Goal: Book appointment/travel/reservation

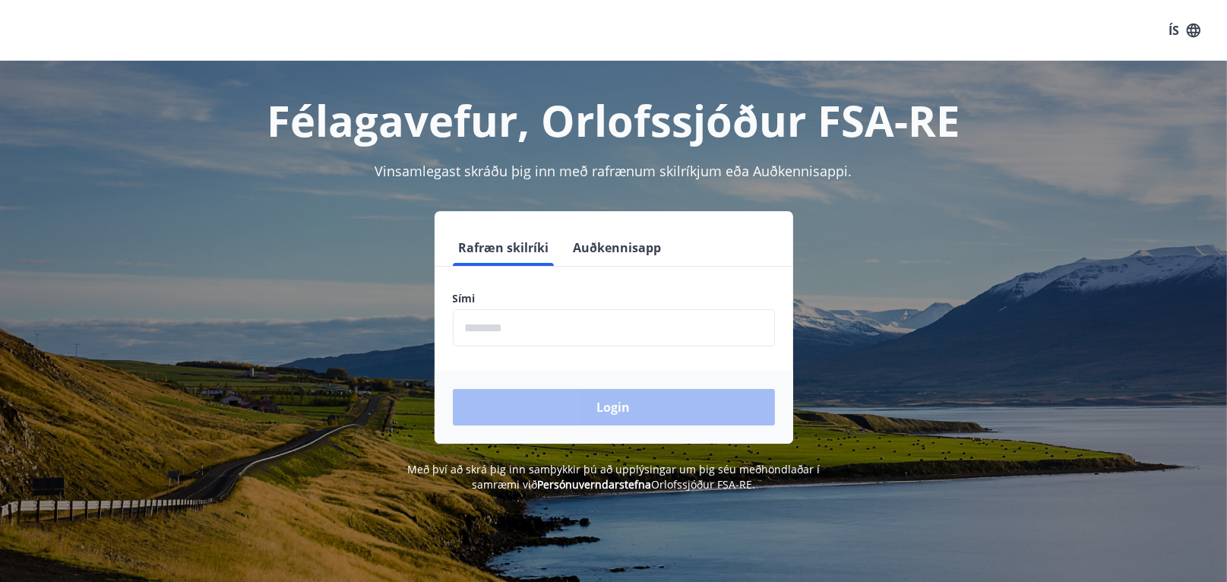
click at [527, 335] on input "phone" at bounding box center [614, 327] width 322 height 37
type input "********"
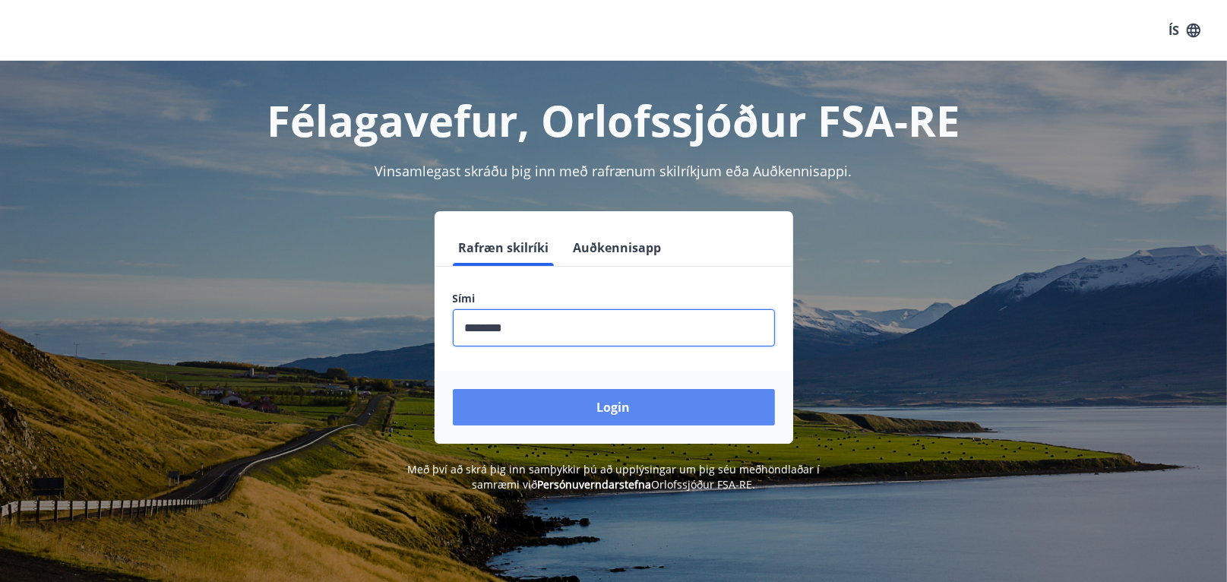
click at [606, 405] on button "Login" at bounding box center [614, 407] width 322 height 36
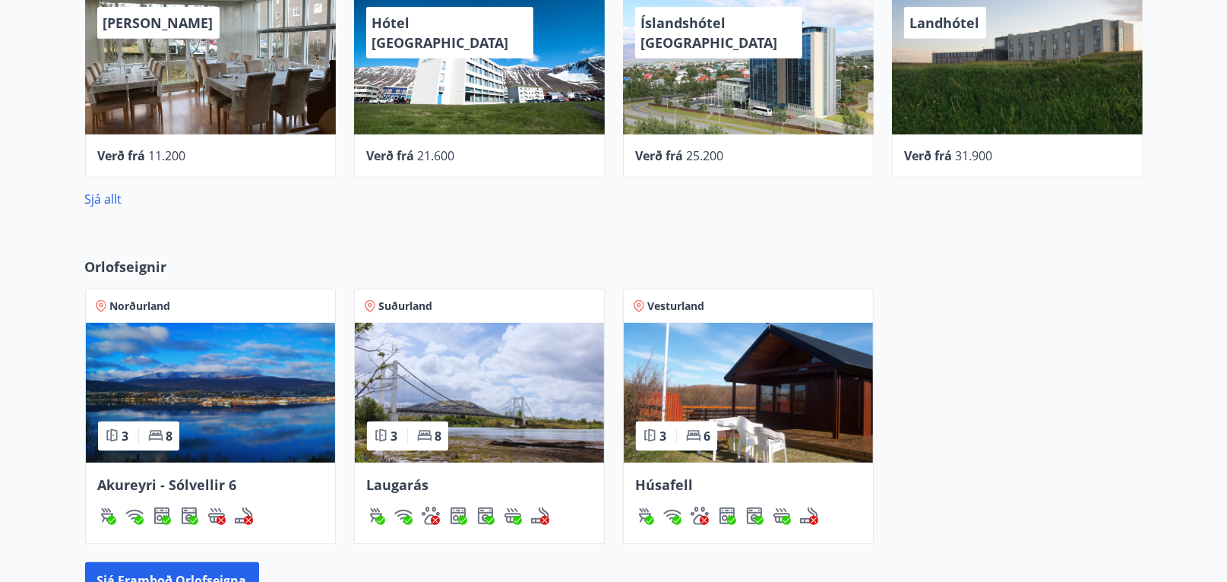
scroll to position [811, 0]
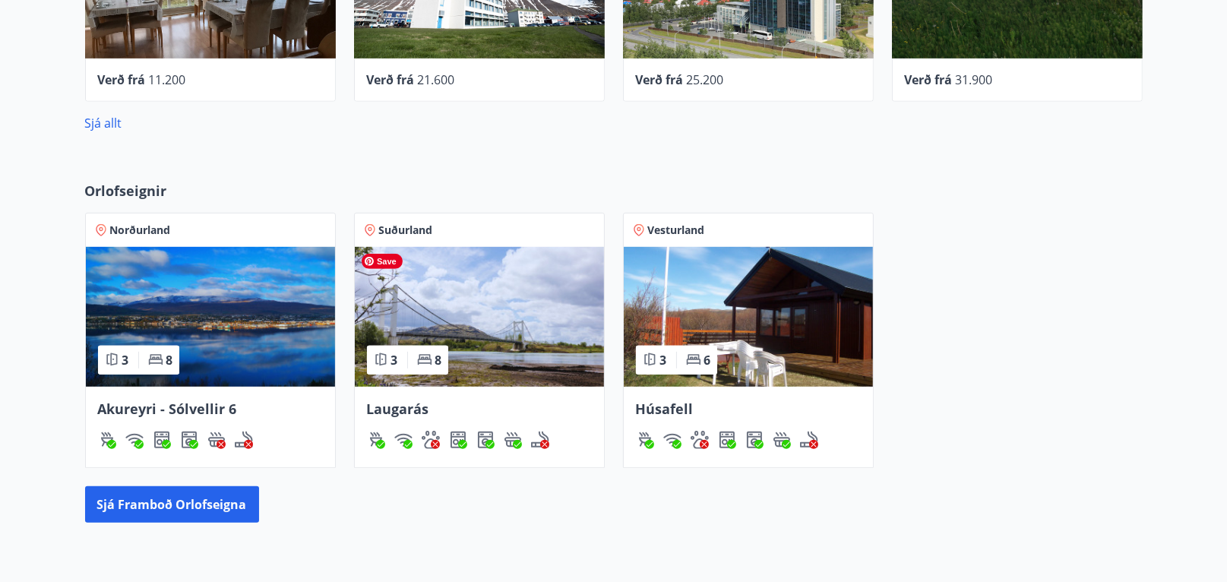
click at [491, 334] on img at bounding box center [479, 317] width 249 height 140
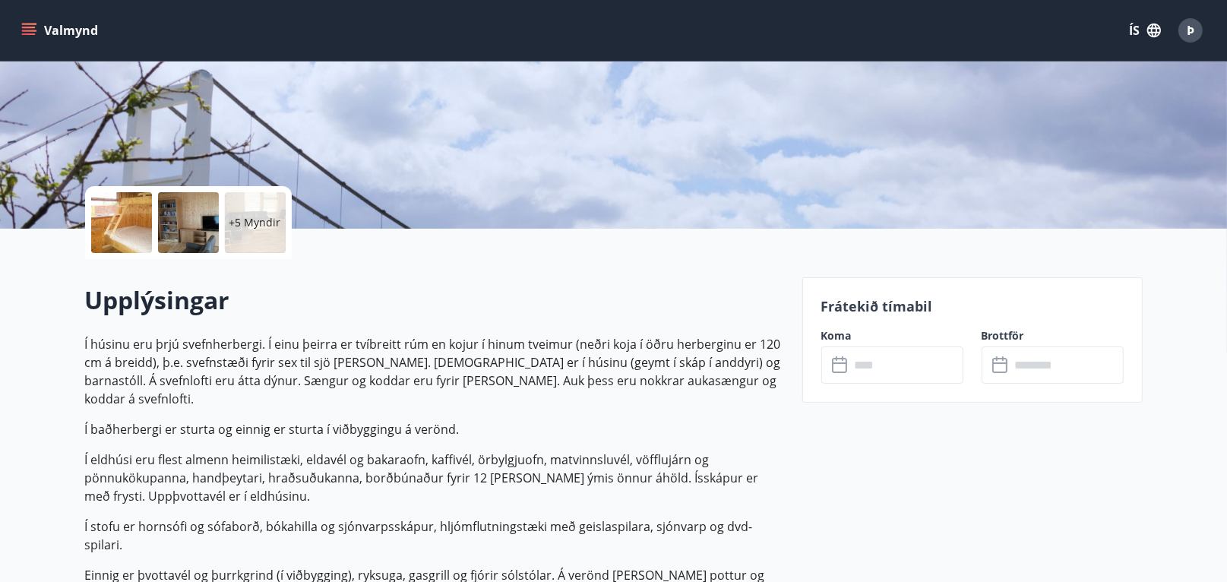
scroll to position [228, 0]
click at [835, 365] on icon at bounding box center [841, 365] width 18 height 18
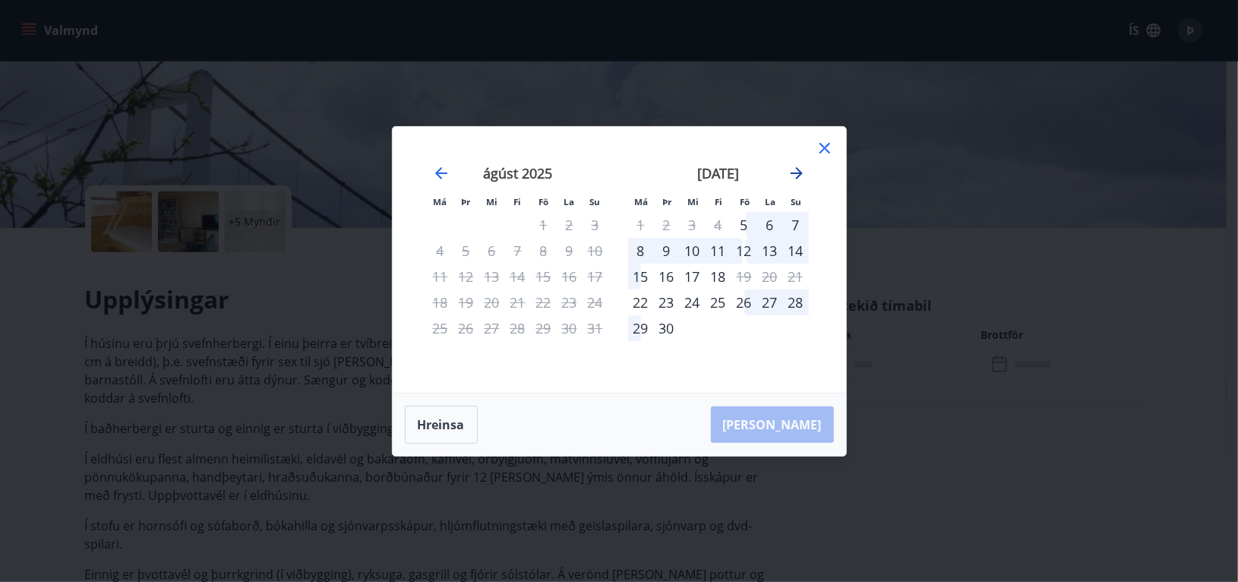
click at [796, 172] on icon "Move forward to switch to the next month." at bounding box center [797, 173] width 18 height 18
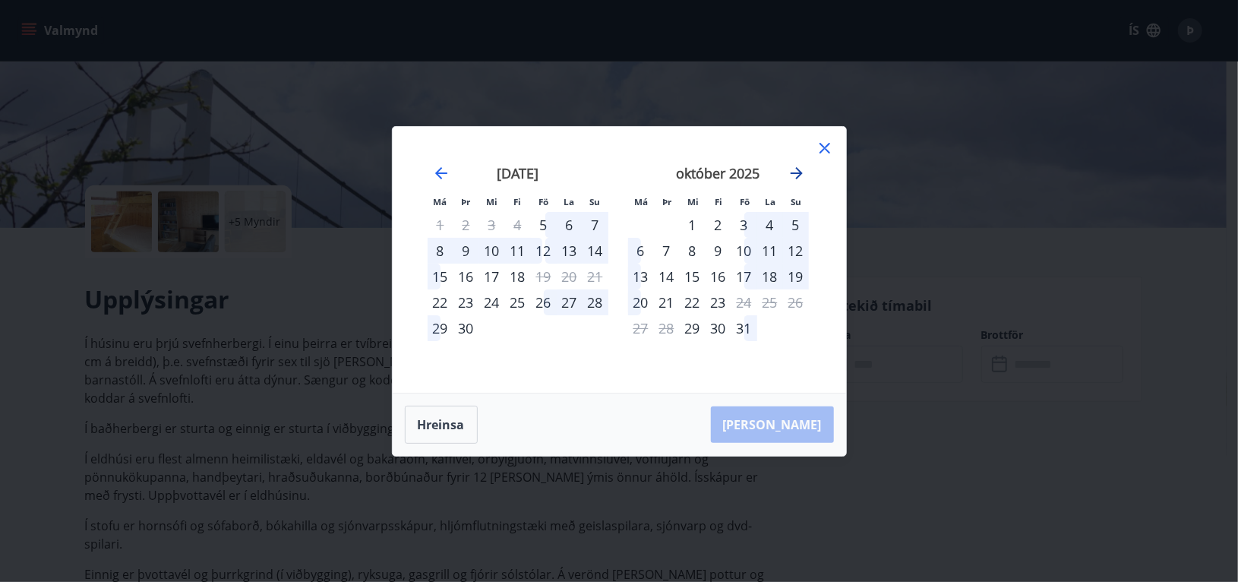
click at [794, 173] on icon "Move forward to switch to the next month." at bounding box center [797, 173] width 12 height 12
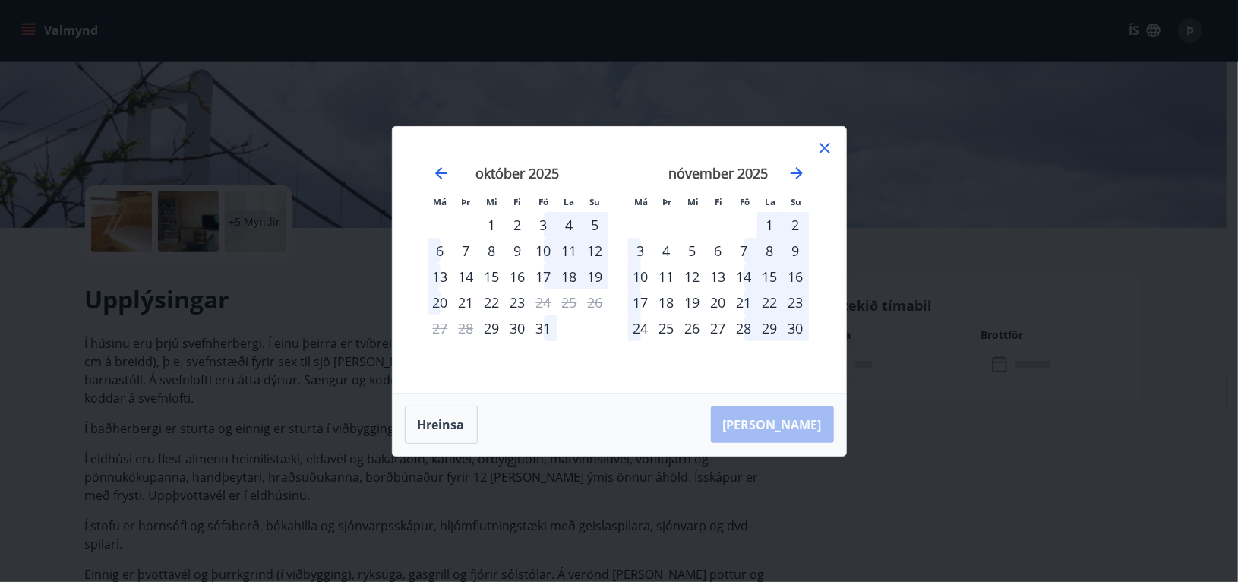
click at [825, 147] on icon at bounding box center [825, 148] width 18 height 18
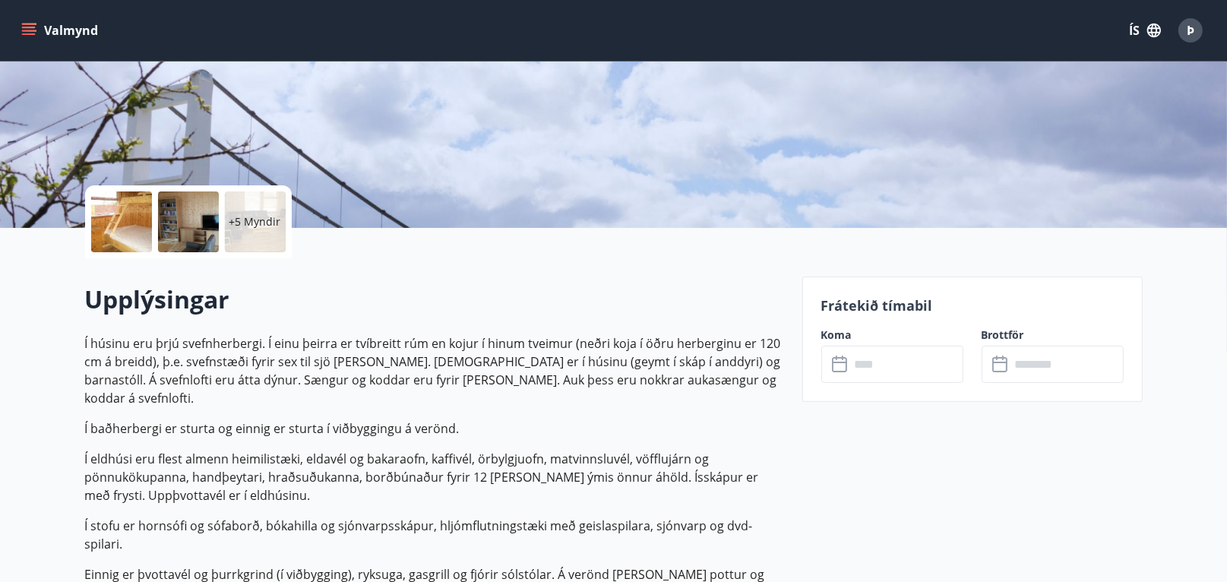
click at [27, 31] on icon "menu" at bounding box center [30, 31] width 17 height 2
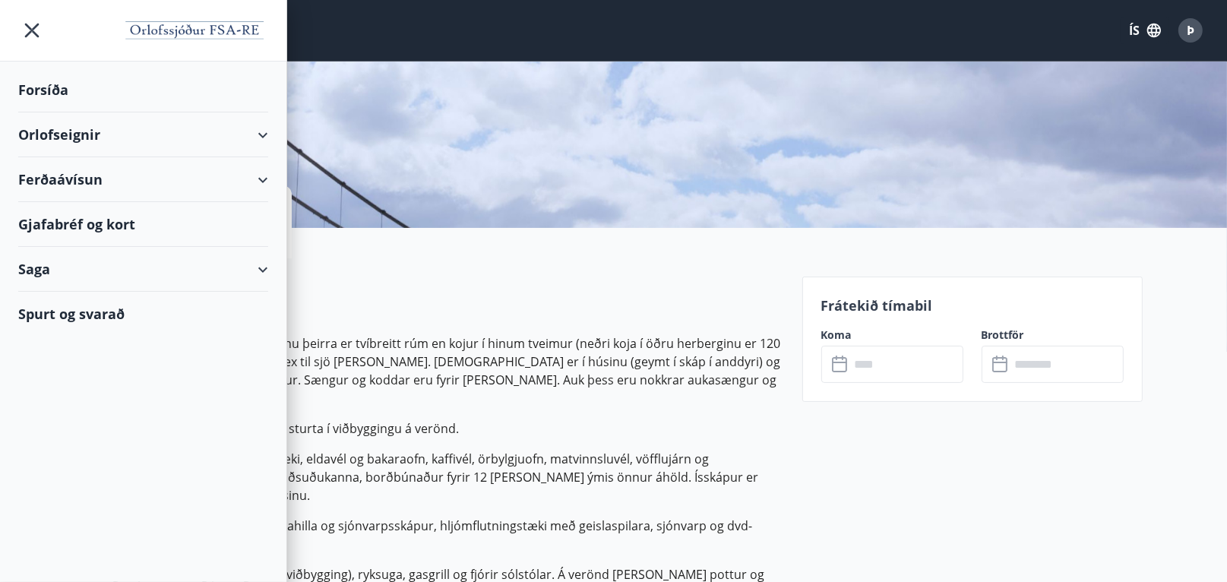
click at [75, 135] on div "Orlofseignir" at bounding box center [143, 134] width 250 height 45
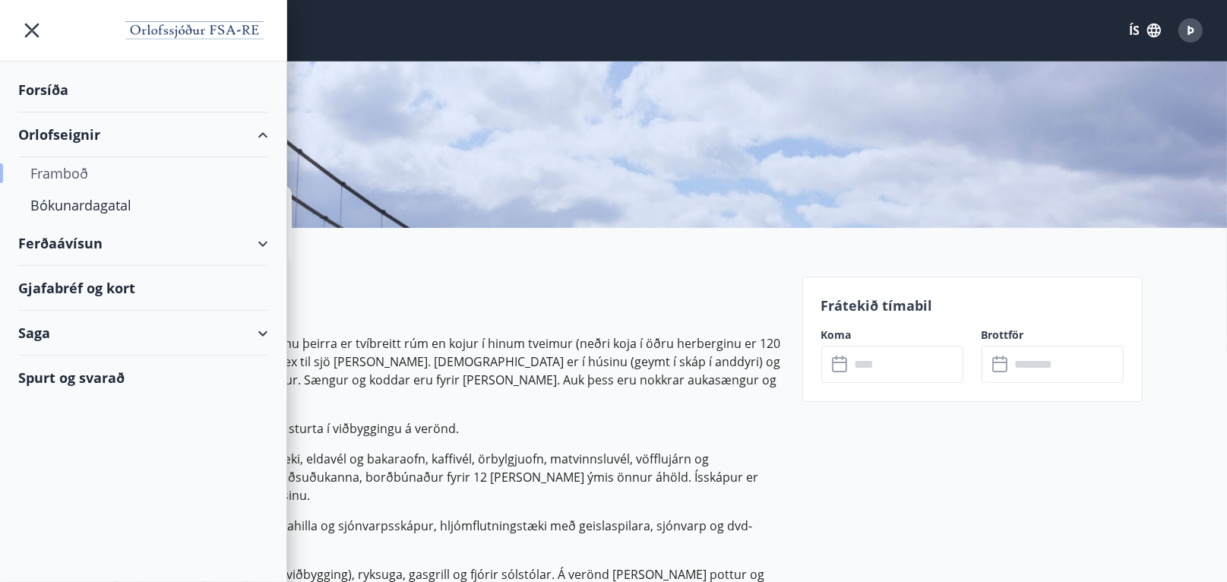
click at [76, 170] on div "Framboð" at bounding box center [143, 173] width 226 height 32
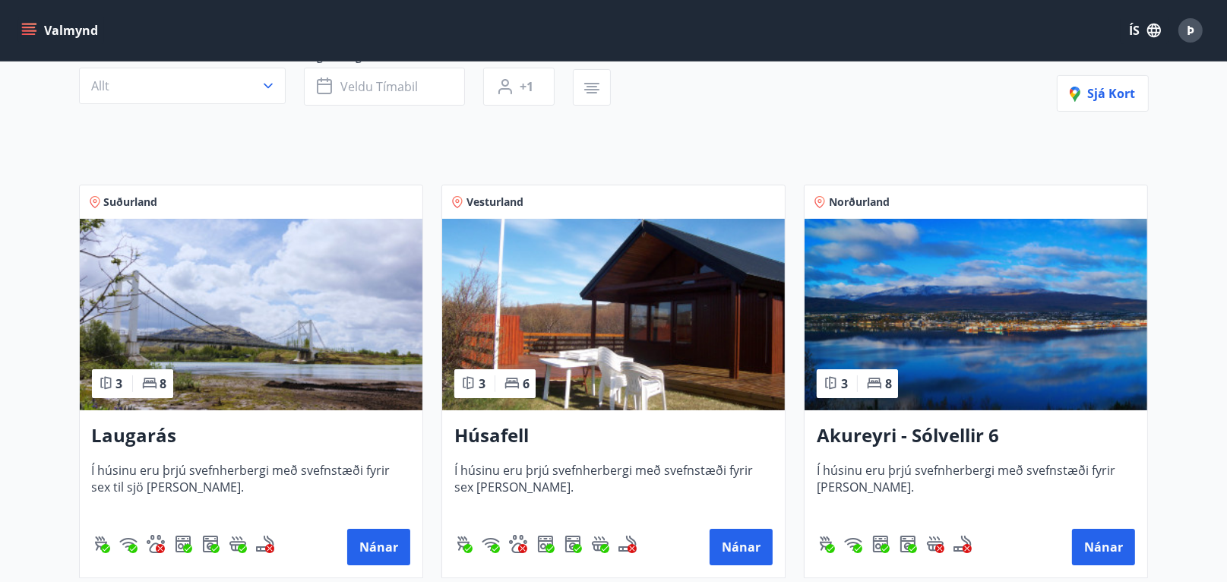
scroll to position [76, 0]
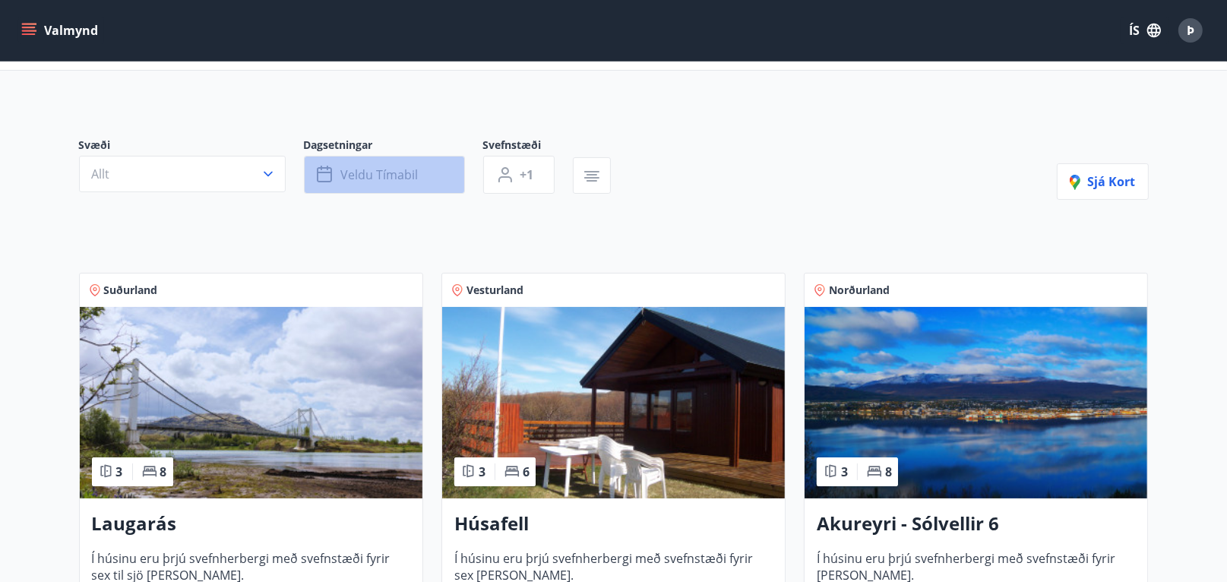
click at [383, 179] on span "Veldu tímabil" at bounding box center [379, 174] width 77 height 17
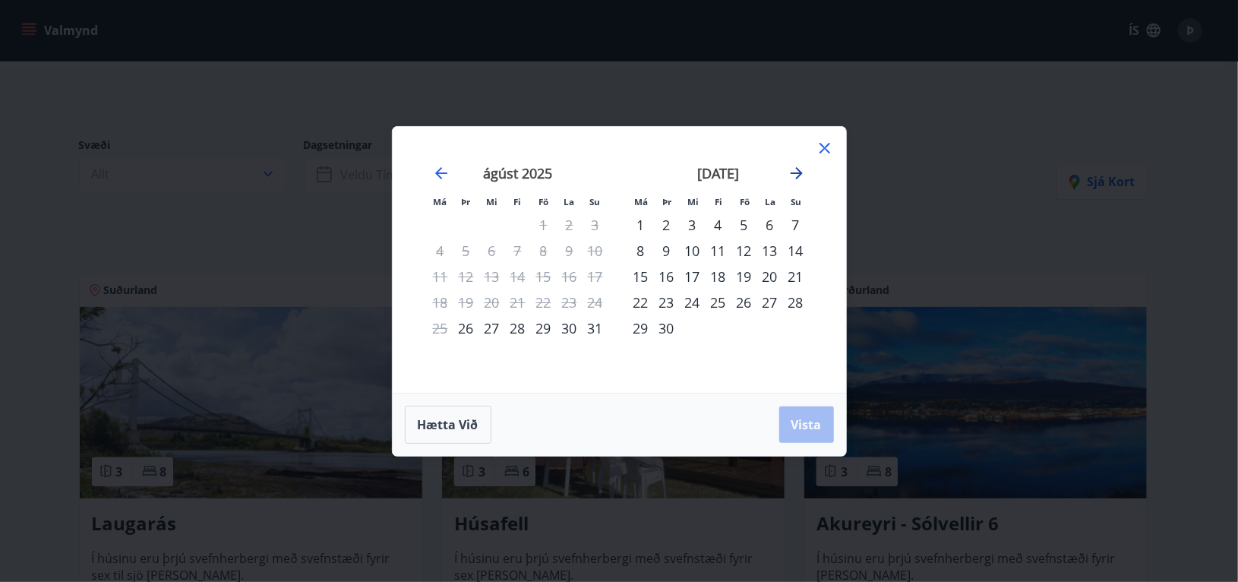
click at [798, 169] on icon "Move forward to switch to the next month." at bounding box center [797, 173] width 12 height 12
click at [719, 223] on div "2" at bounding box center [719, 225] width 26 height 26
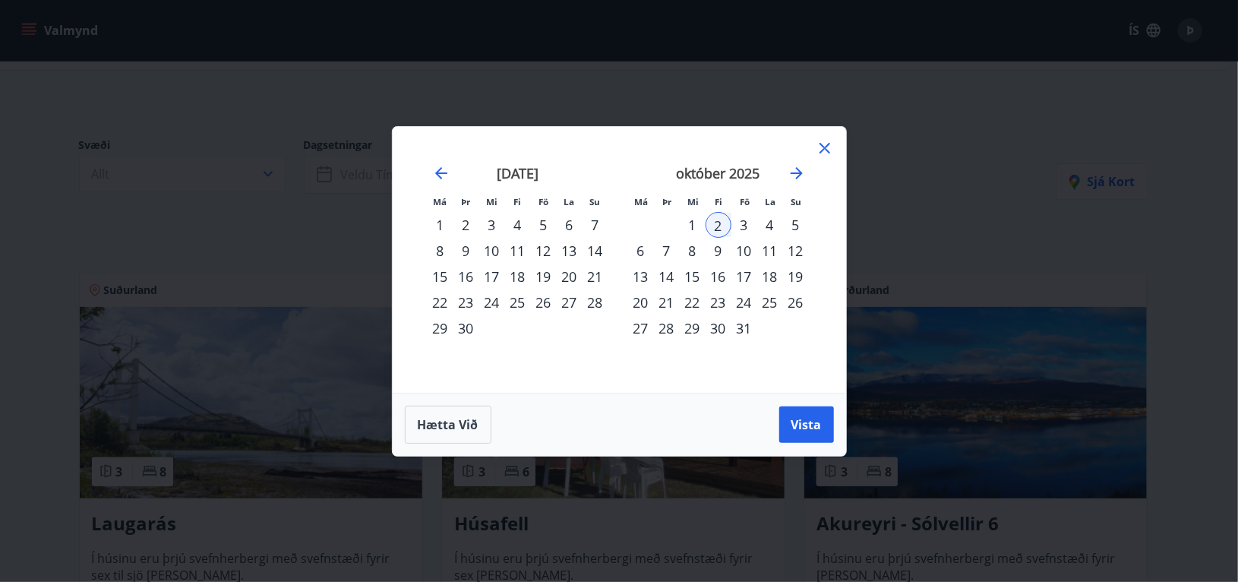
click at [796, 224] on div "5" at bounding box center [796, 225] width 26 height 26
click at [810, 437] on button "Vista" at bounding box center [806, 424] width 55 height 36
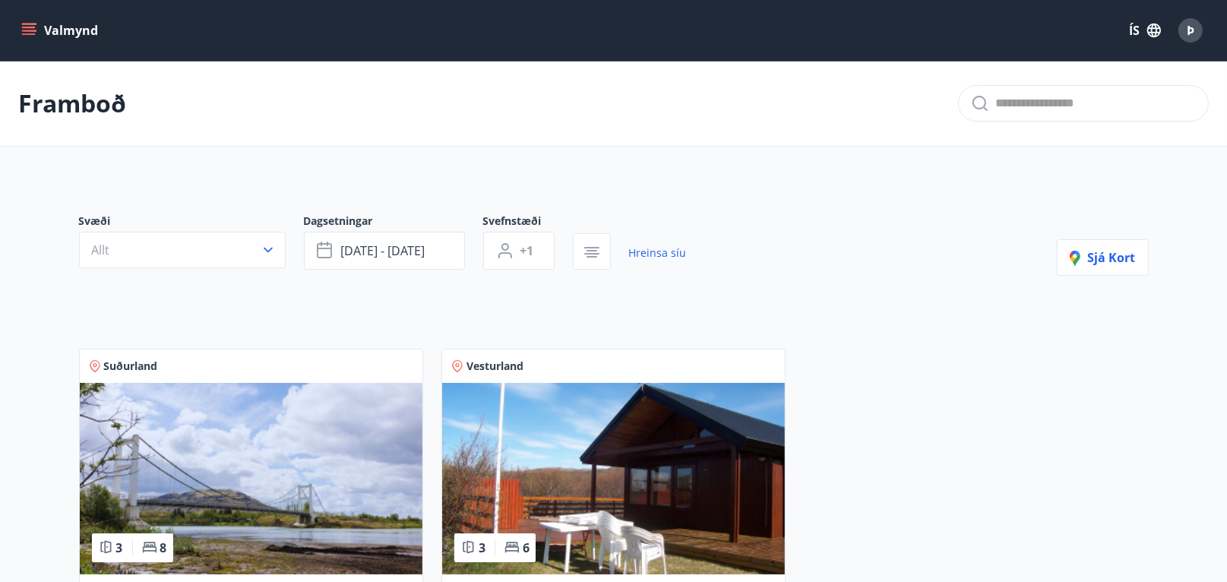
click at [28, 31] on icon "menu" at bounding box center [28, 30] width 15 height 15
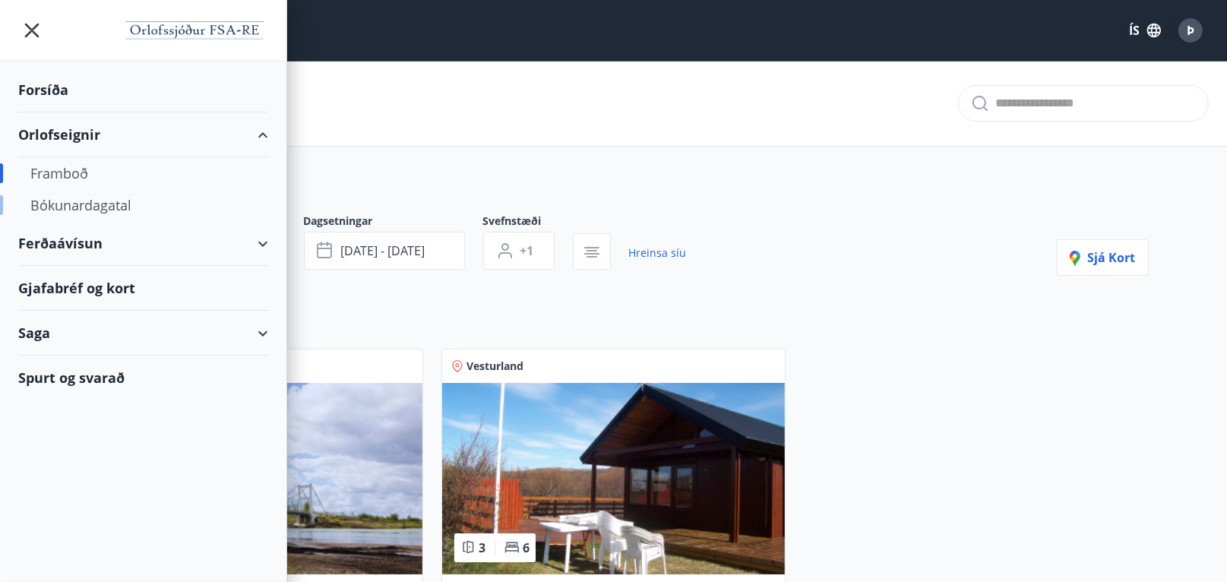
click at [74, 204] on div "Bókunardagatal" at bounding box center [143, 205] width 226 height 32
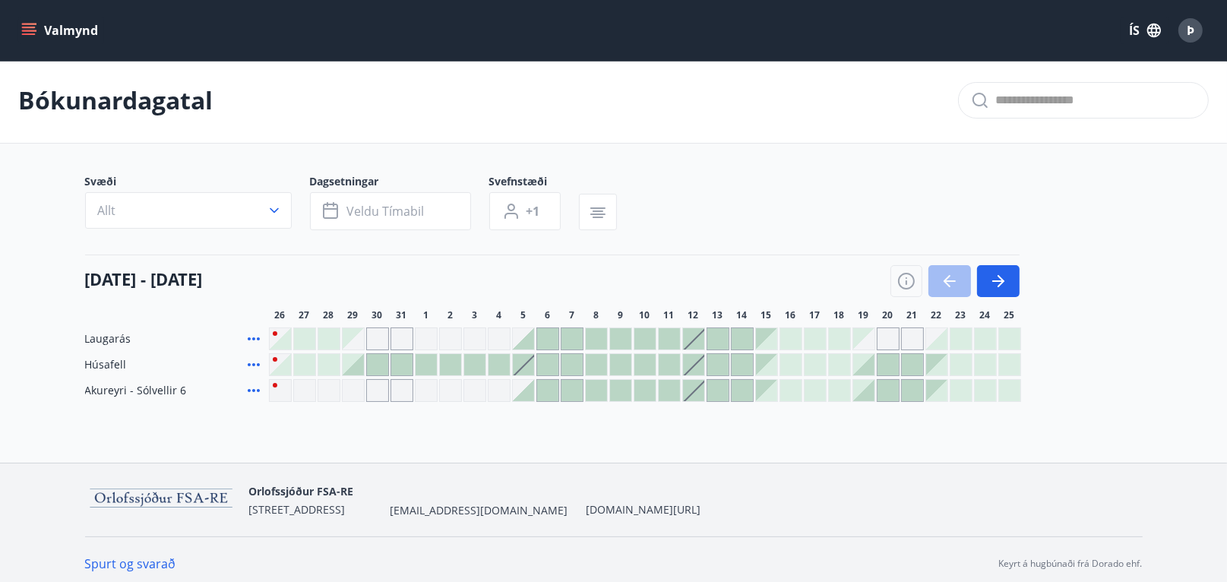
scroll to position [10, 0]
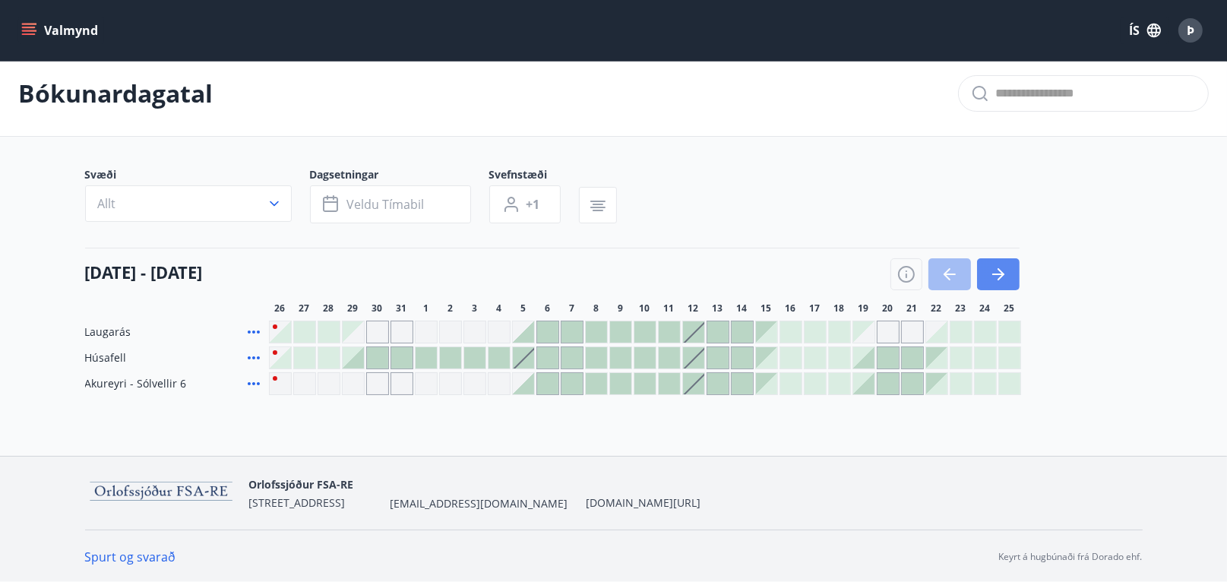
click at [999, 271] on icon "button" at bounding box center [998, 274] width 18 height 18
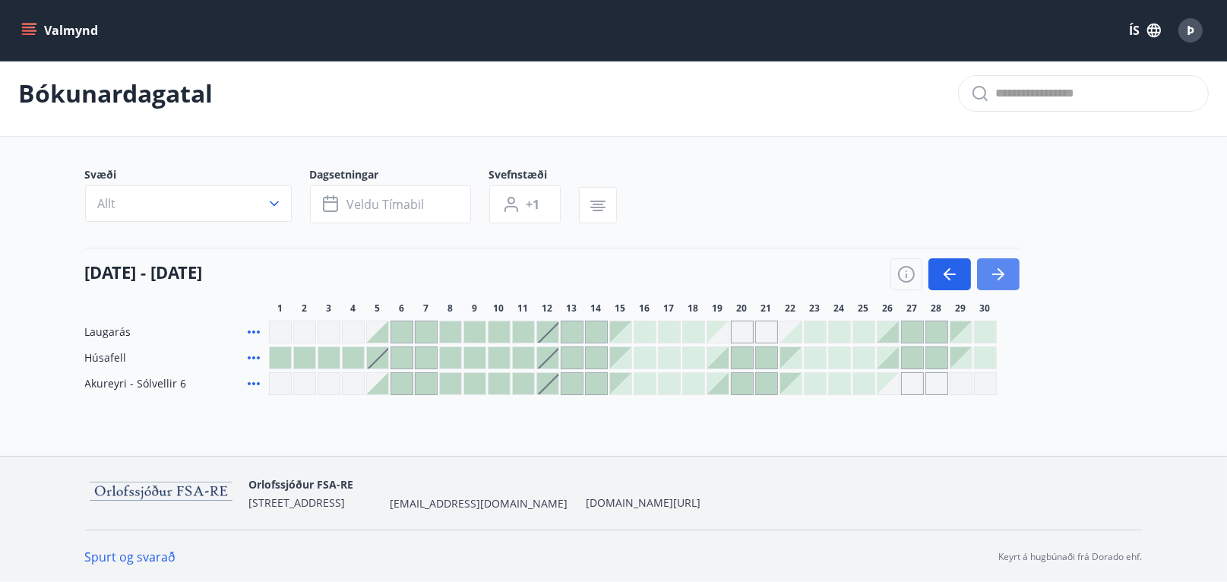
click at [991, 273] on icon "button" at bounding box center [998, 274] width 18 height 18
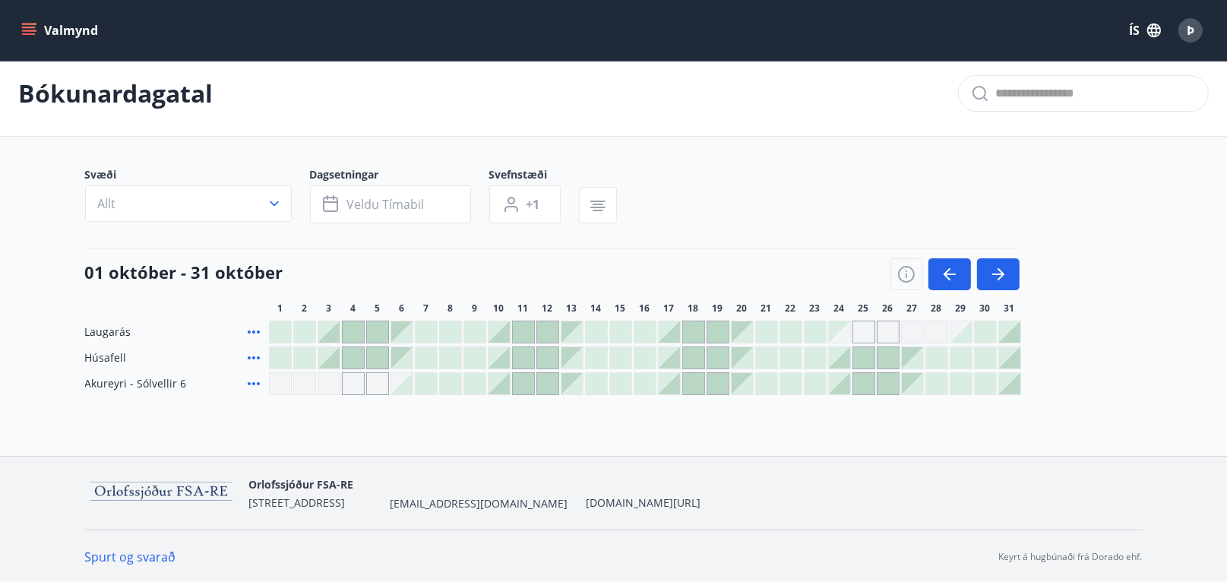
click at [356, 384] on div "Gráir dagar eru ekki bókanlegir" at bounding box center [353, 383] width 23 height 23
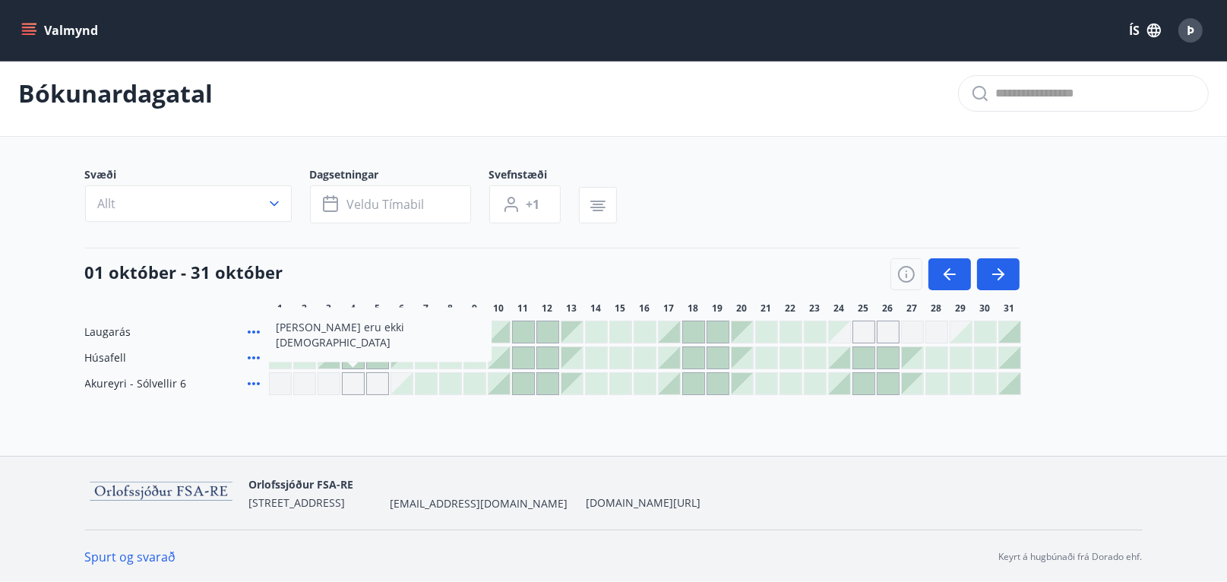
click at [522, 380] on div at bounding box center [523, 383] width 21 height 21
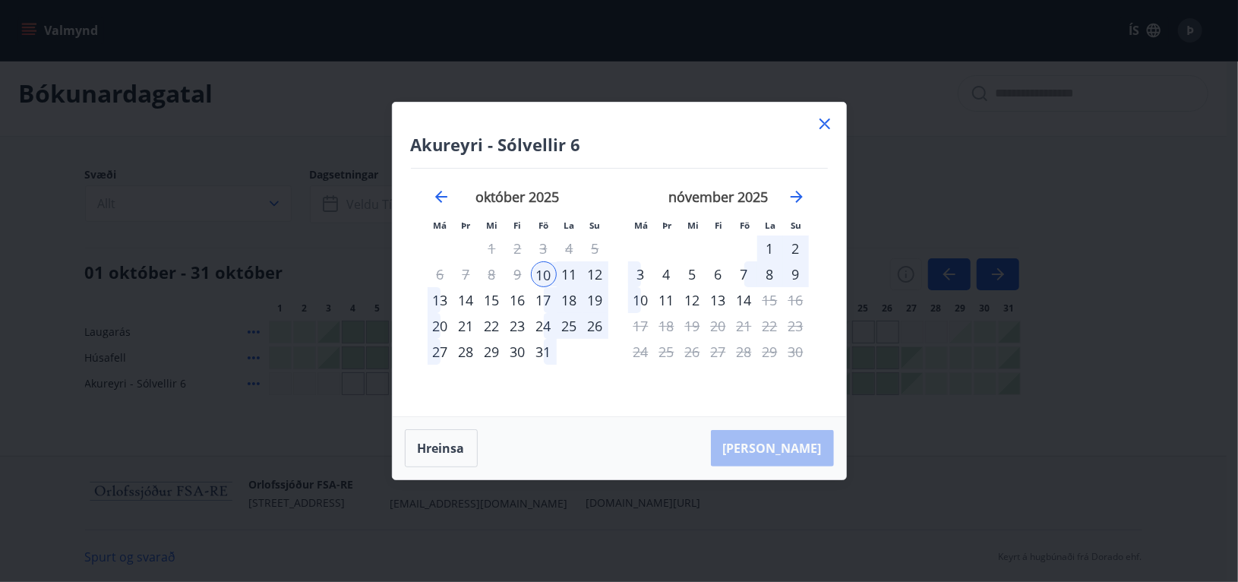
click at [818, 128] on icon at bounding box center [825, 124] width 18 height 18
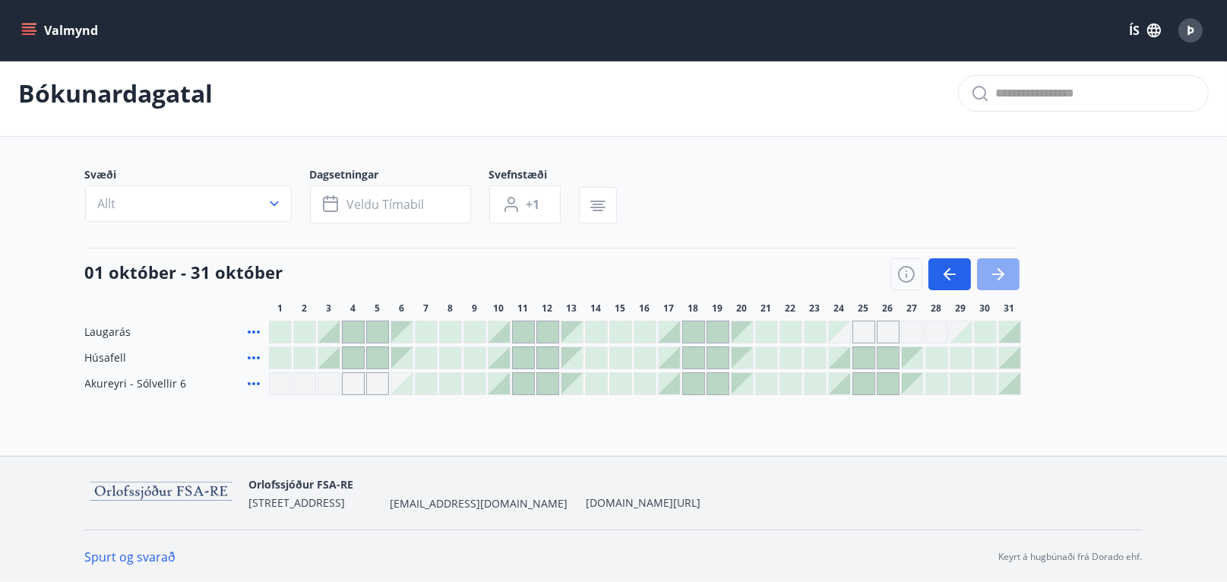
click at [1003, 275] on icon "button" at bounding box center [998, 274] width 18 height 18
